Goal: Information Seeking & Learning: Learn about a topic

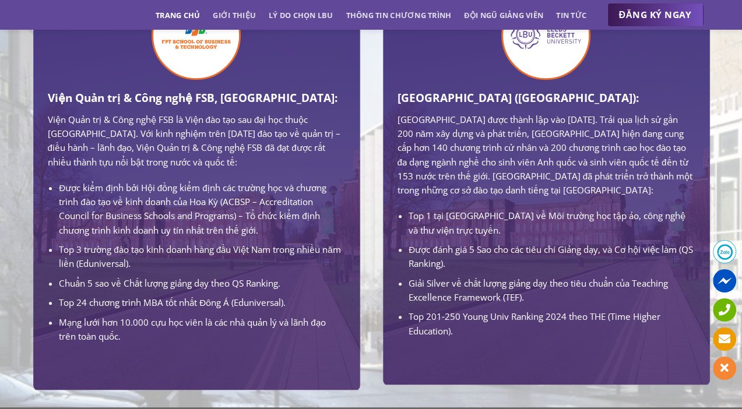
scroll to position [874, 0]
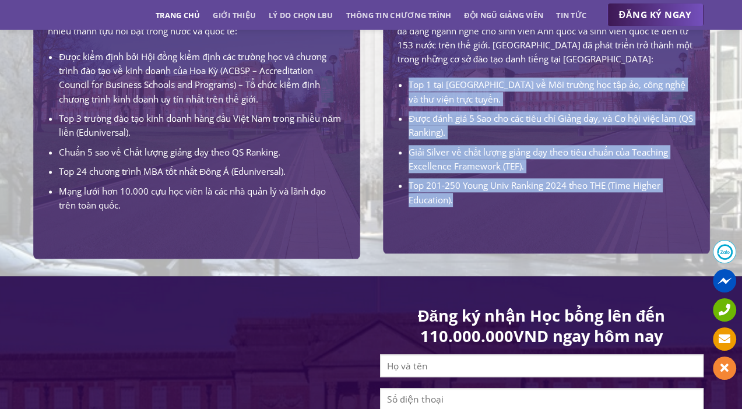
drag, startPoint x: 406, startPoint y: 99, endPoint x: 456, endPoint y: 223, distance: 133.1
click at [456, 223] on div "[GEOGRAPHIC_DATA] ([GEOGRAPHIC_DATA]): [GEOGRAPHIC_DATA] được thành lập vào [DA…" at bounding box center [546, 66] width 315 height 342
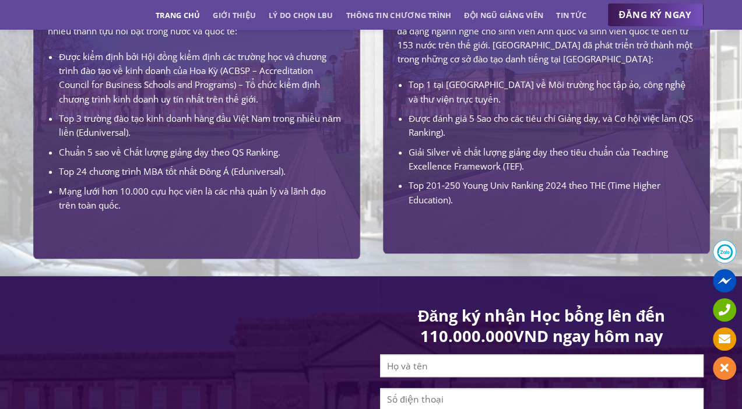
click at [201, 146] on li "Chuẩn 5 sao về Chất lượng giảng dạy theo QS Ranking." at bounding box center [202, 152] width 286 height 14
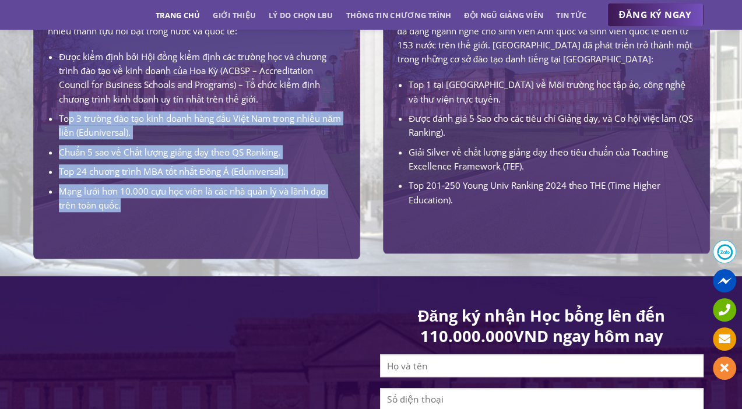
drag, startPoint x: 133, startPoint y: 202, endPoint x: 66, endPoint y: 112, distance: 112.1
click at [66, 112] on ul "Được kiểm định bởi Hội đồng kiểm định các trường học và chương trình đào tạo về…" at bounding box center [196, 131] width 297 height 163
click at [106, 136] on li "Top 3 trường đào tạo kinh doanh hàng đầu Việt Nam trong nhiều năm liền (Edunive…" at bounding box center [202, 125] width 286 height 29
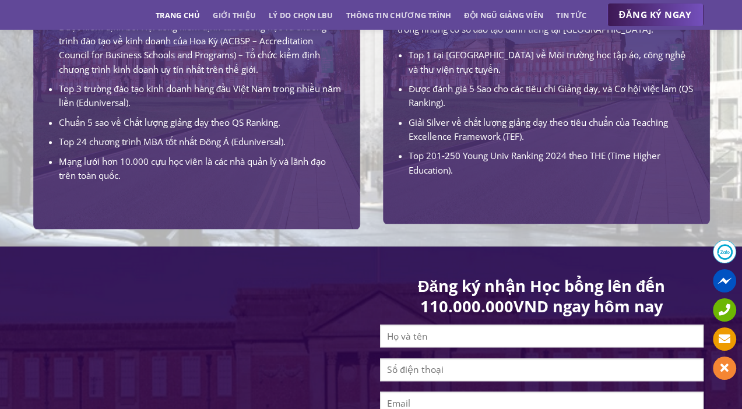
scroll to position [933, 0]
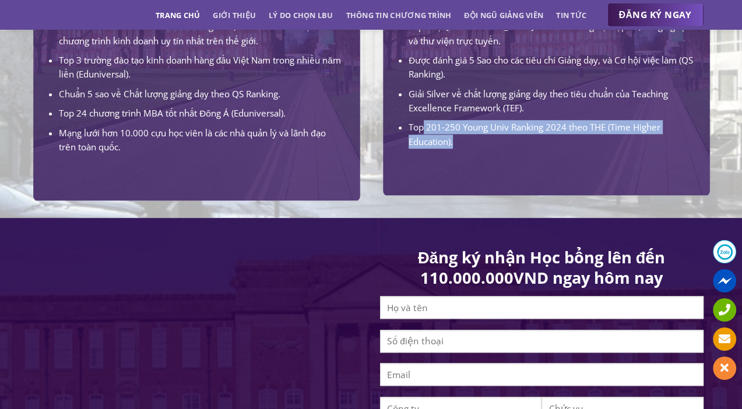
drag, startPoint x: 439, startPoint y: 156, endPoint x: 427, endPoint y: 110, distance: 47.1
click at [424, 126] on ul "Top 1 tại [GEOGRAPHIC_DATA] về Môi trường học tập ảo, công nghệ và thư viện trự…" at bounding box center [546, 83] width 297 height 129
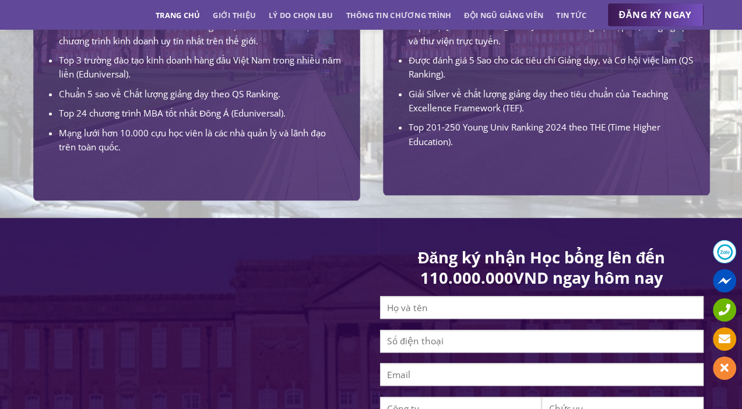
click at [427, 110] on li "Giải Silver về chất lượng giảng dạy theo tiêu chuẩn của Teaching Excellence Fra…" at bounding box center [552, 101] width 286 height 29
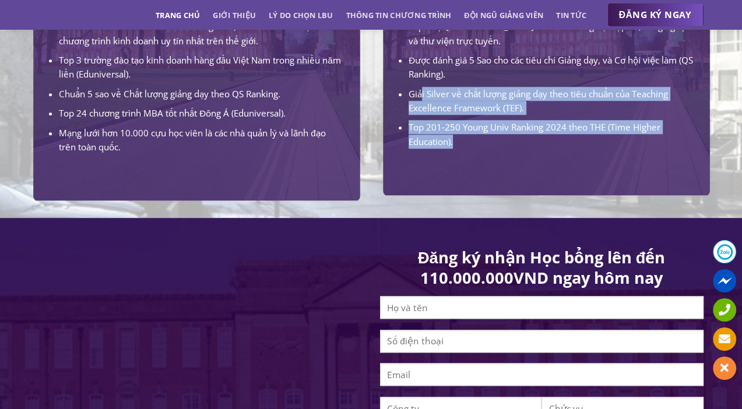
drag, startPoint x: 464, startPoint y: 153, endPoint x: 421, endPoint y: 102, distance: 67.0
click at [421, 102] on ul "Top 1 tại [GEOGRAPHIC_DATA] về Môi trường học tập ảo, công nghệ và thư viện trự…" at bounding box center [546, 83] width 297 height 129
click at [430, 112] on li "Giải Silver về chất lượng giảng dạy theo tiêu chuẩn của Teaching Excellence Fra…" at bounding box center [552, 101] width 286 height 29
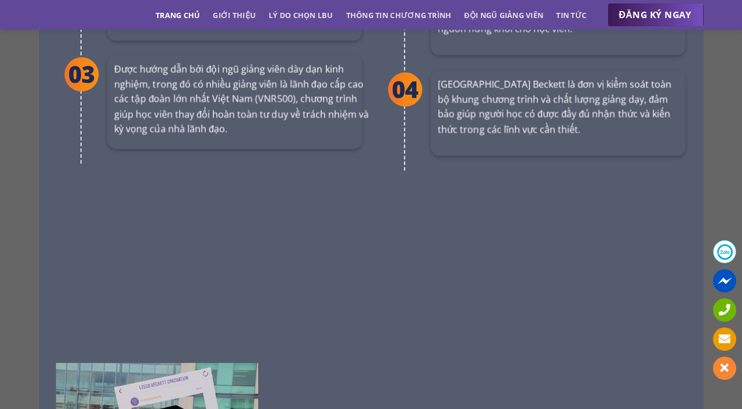
scroll to position [2448, 0]
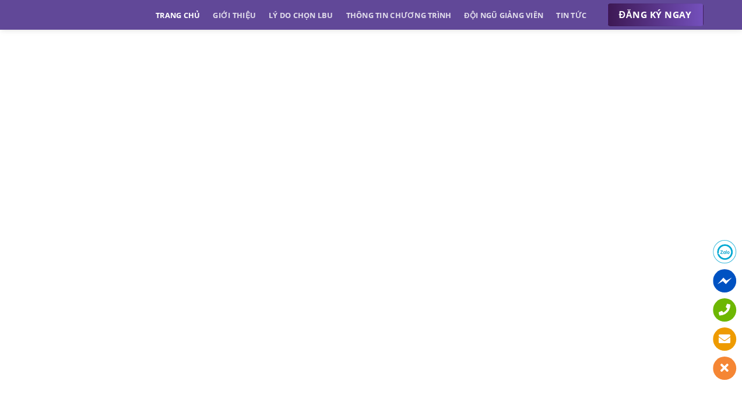
scroll to position [4954, 0]
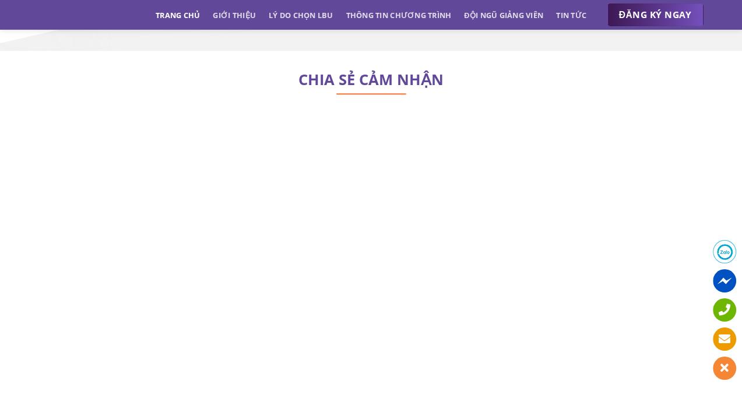
click at [153, 74] on div "CHIA SẺ CẢM NHẬN" at bounding box center [371, 106] width 682 height 65
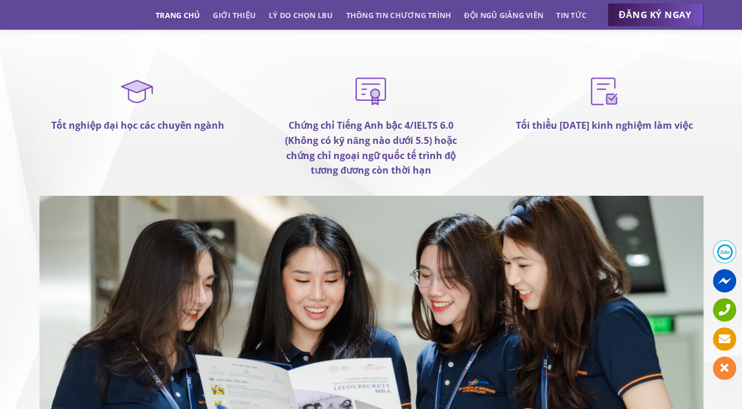
scroll to position [6761, 0]
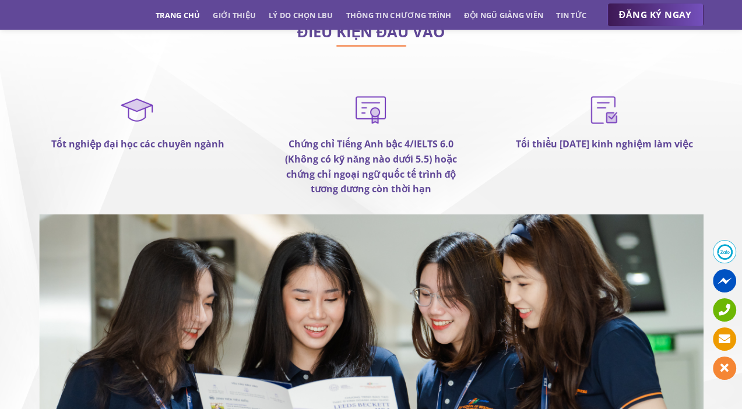
click at [124, 154] on div "Tốt nghiệp đại học các chuyên ngành" at bounding box center [138, 153] width 233 height 124
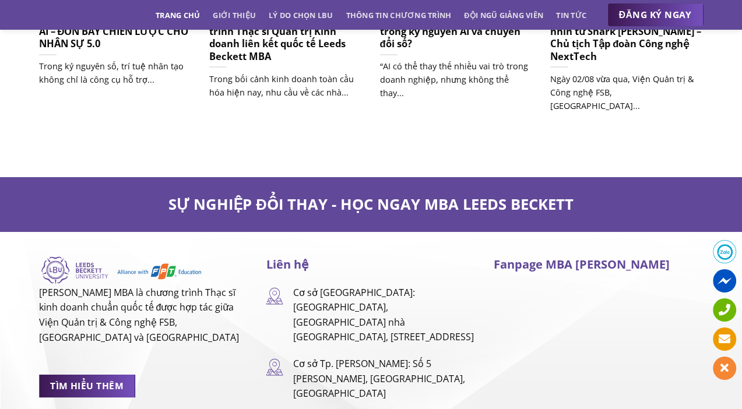
scroll to position [7519, 0]
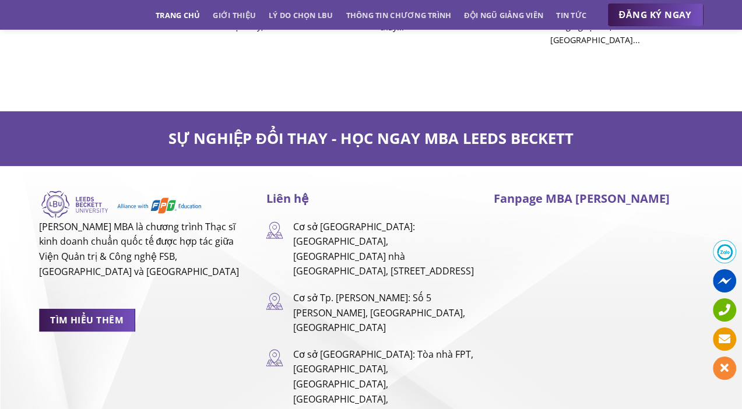
click at [234, 228] on p "[PERSON_NAME] MBA là chương trình Thạc sĩ kinh doanh chuẩn quốc tế được hợp tác…" at bounding box center [144, 249] width 210 height 59
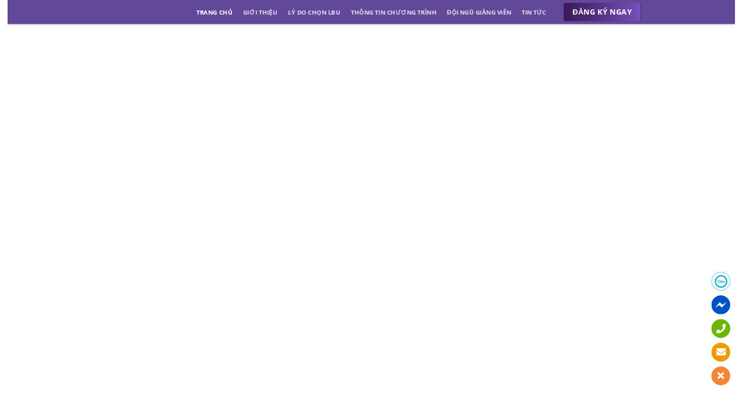
scroll to position [5421, 0]
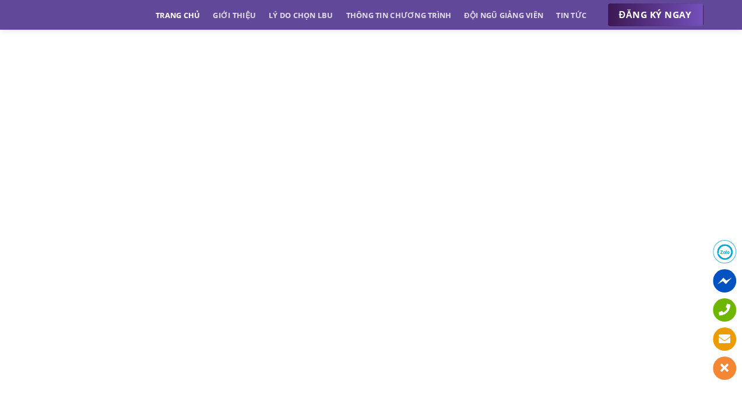
click at [26, 111] on div "CHIA SẺ CẢM NHẬN" at bounding box center [371, 51] width 742 height 934
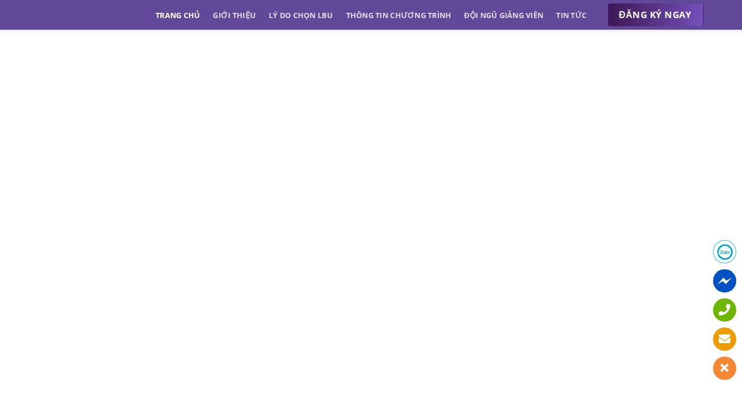
scroll to position [5304, 0]
click at [17, 194] on div "CHIA SẺ CẢM NHẬN" at bounding box center [371, 168] width 742 height 934
click at [20, 149] on div "CHIA SẺ CẢM NHẬN" at bounding box center [371, 168] width 742 height 934
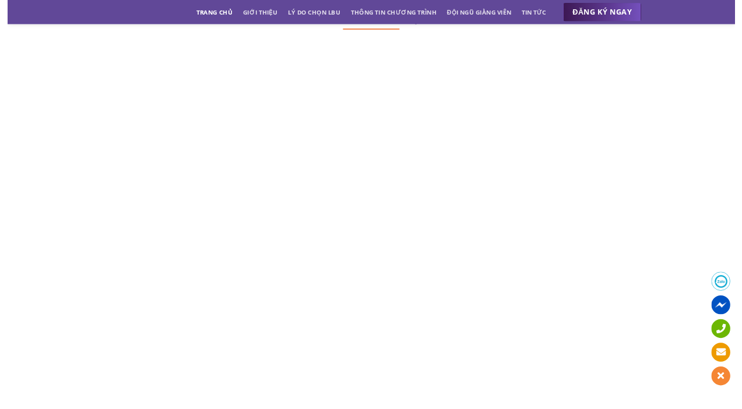
scroll to position [5013, 0]
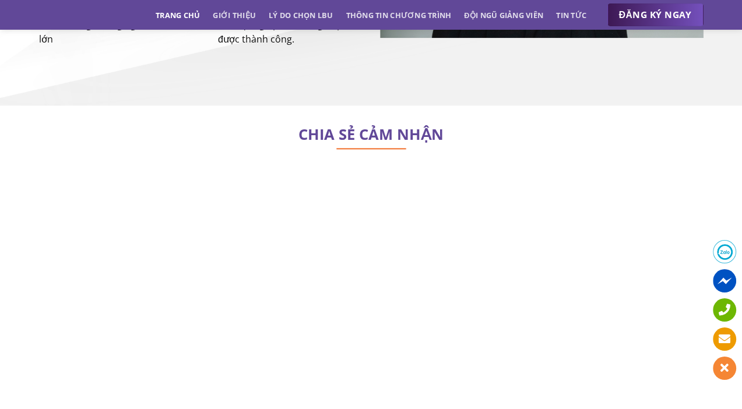
scroll to position [4896, 0]
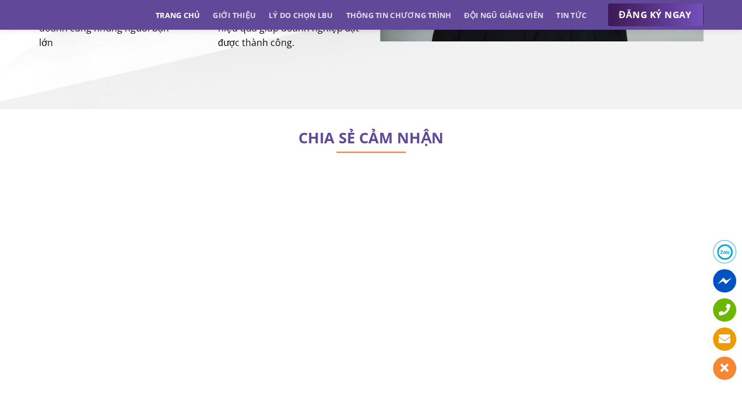
click at [233, 152] on p at bounding box center [371, 160] width 664 height 16
click at [187, 152] on p at bounding box center [371, 160] width 664 height 16
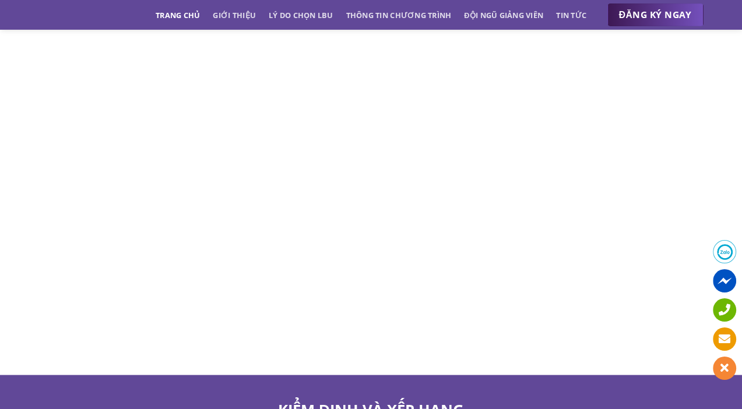
scroll to position [5595, 0]
